Goal: Task Accomplishment & Management: Use online tool/utility

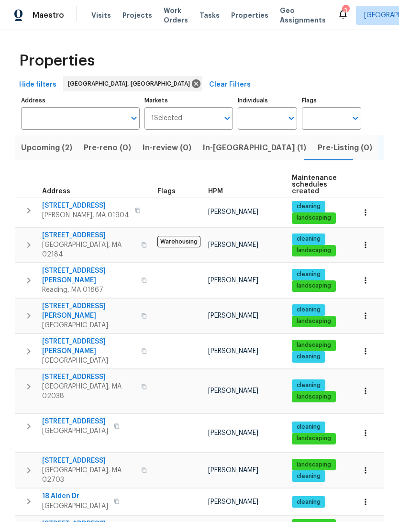
scroll to position [41, 0]
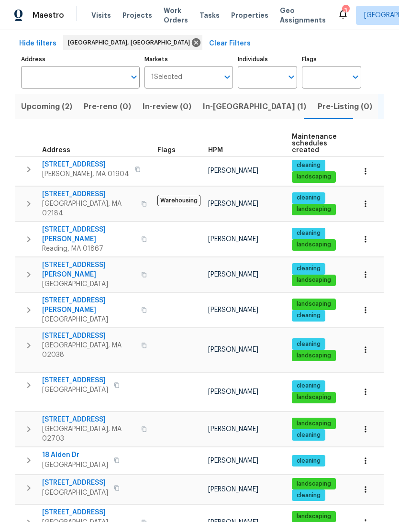
click at [76, 331] on span "[STREET_ADDRESS]" at bounding box center [88, 336] width 93 height 10
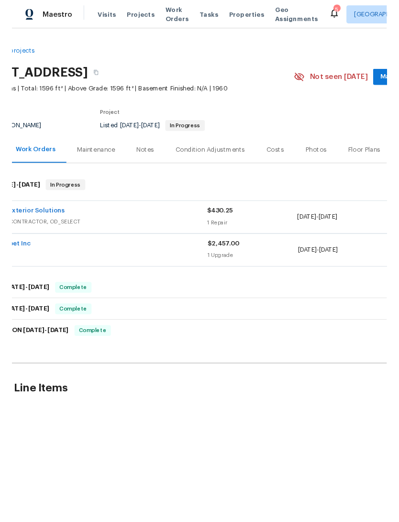
scroll to position [0, 47]
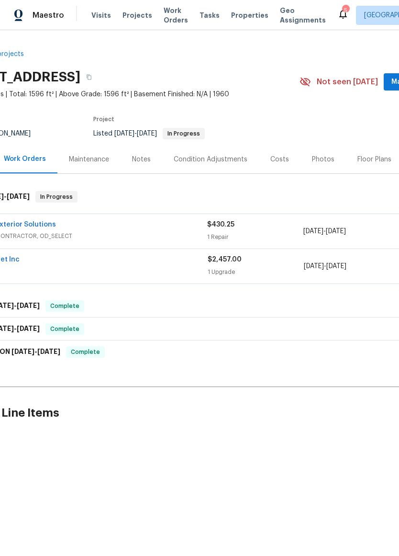
click at [22, 228] on link "OnPeak Exterior Solutions" at bounding box center [11, 224] width 89 height 7
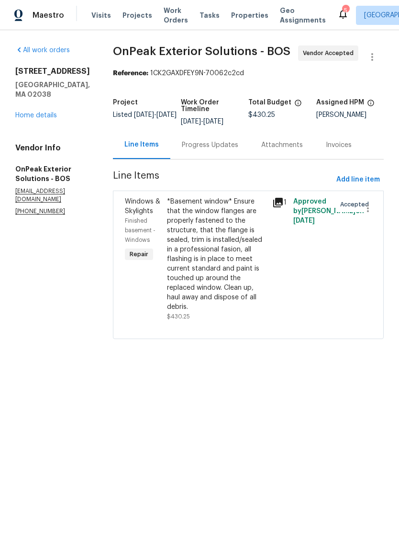
click at [173, 253] on div "*Basement window* Ensure that the window flanges are properly fastened to the s…" at bounding box center [217, 254] width 100 height 115
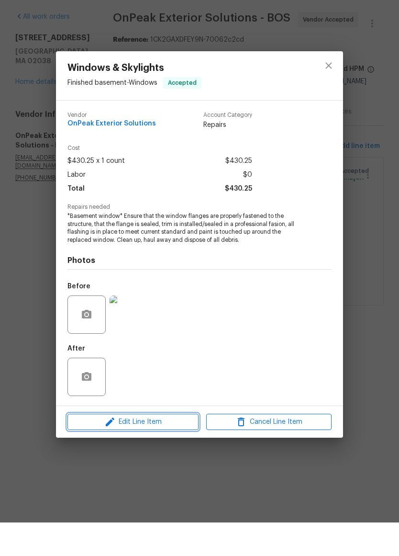
click at [177, 450] on span "Edit Line Item" at bounding box center [132, 456] width 125 height 12
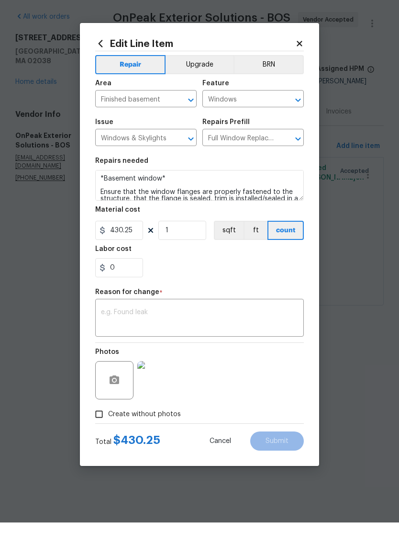
click at [109, 342] on textarea at bounding box center [199, 352] width 197 height 20
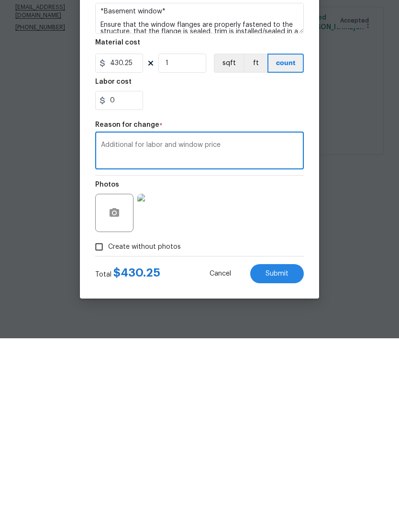
type textarea "Additional for labor and window price"
click at [118, 275] on input "0" at bounding box center [119, 284] width 48 height 19
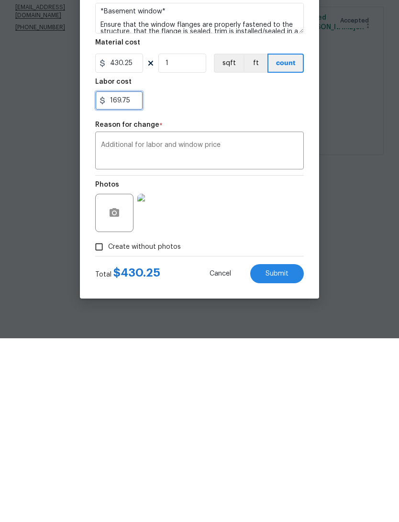
type input "169.75"
click at [108, 326] on textarea "Additional for labor and window price" at bounding box center [199, 336] width 197 height 20
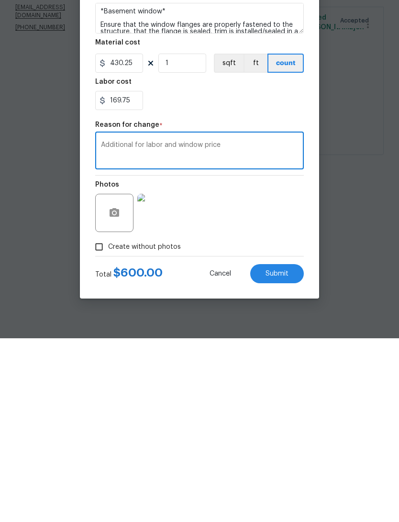
click at [297, 448] on button "Submit" at bounding box center [277, 457] width 54 height 19
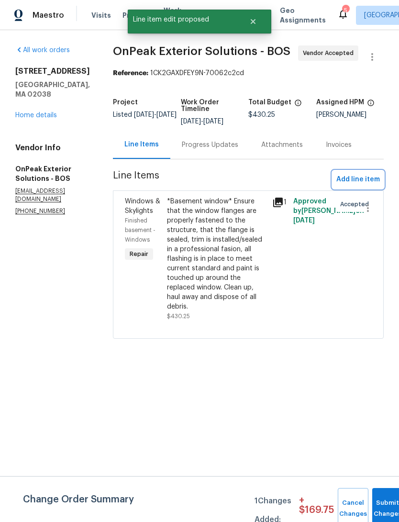
click at [368, 186] on span "Add line item" at bounding box center [359, 180] width 44 height 12
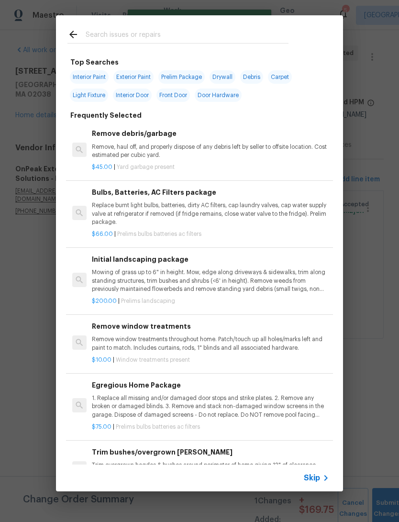
click at [276, 23] on div at bounding box center [178, 34] width 244 height 38
click at [273, 221] on p "Replace burnt light bulbs, batteries, dirty AC filters, cap laundry valves, cap…" at bounding box center [211, 214] width 238 height 24
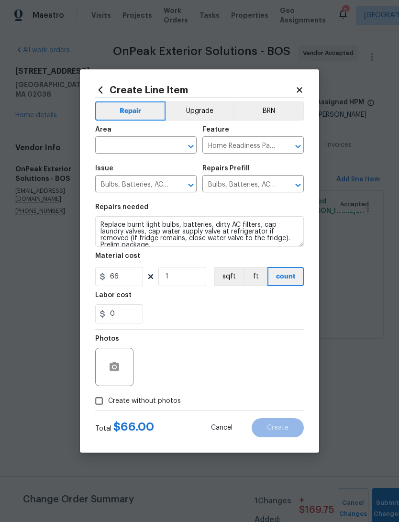
click at [104, 142] on input "text" at bounding box center [132, 146] width 75 height 15
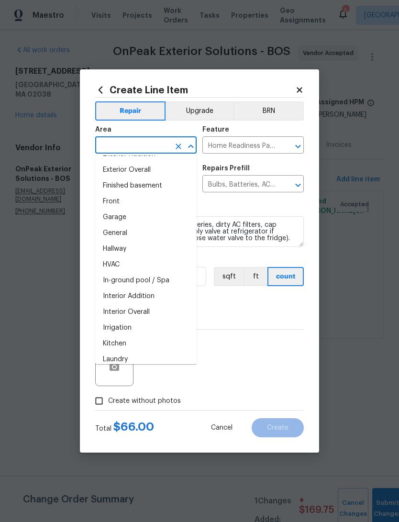
scroll to position [251, 0]
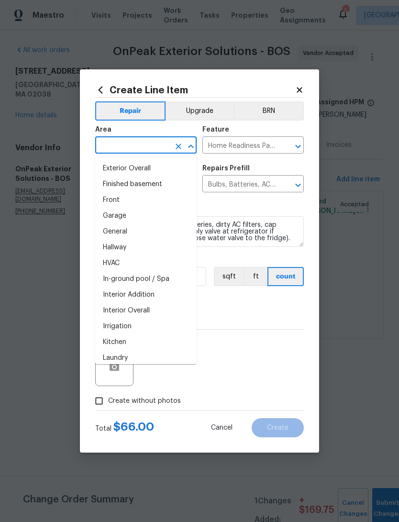
click at [112, 182] on li "Finished basement" at bounding box center [146, 185] width 102 height 16
type input "Finished basement"
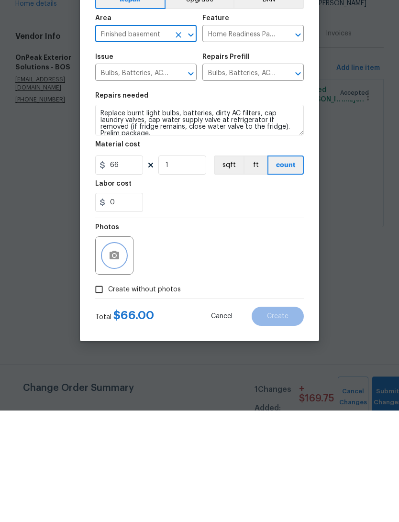
click at [118, 356] on button "button" at bounding box center [114, 367] width 23 height 23
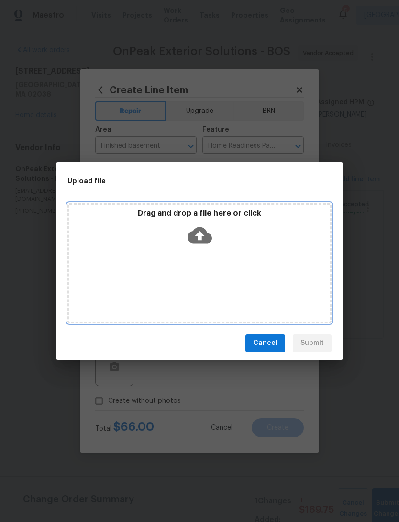
click at [144, 245] on div "Drag and drop a file here or click" at bounding box center [199, 229] width 261 height 41
click at [113, 259] on div "Drag and drop a file here or click" at bounding box center [200, 264] width 264 height 120
